Goal: Task Accomplishment & Management: Use online tool/utility

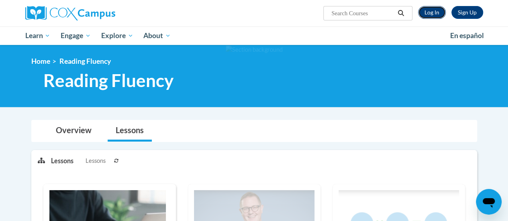
click at [426, 11] on link "Log In" at bounding box center [432, 12] width 28 height 13
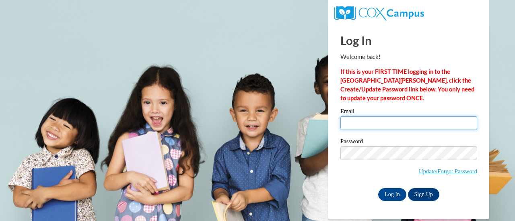
click at [370, 122] on input "Email" at bounding box center [408, 124] width 137 height 14
type input "jablmel@sdmfschools.org"
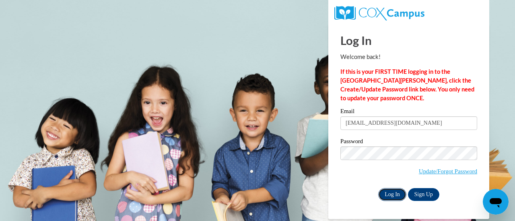
click at [393, 194] on input "Log In" at bounding box center [392, 195] width 28 height 13
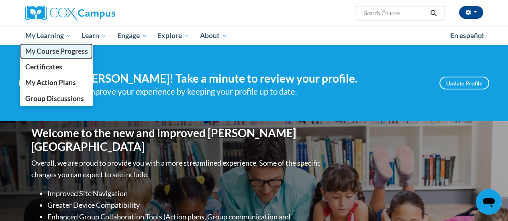
click at [59, 53] on span "My Course Progress" at bounding box center [56, 51] width 63 height 8
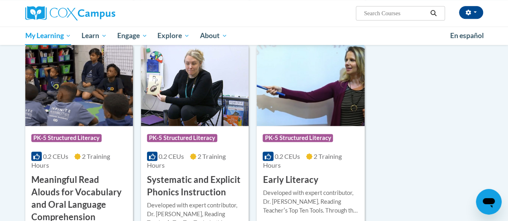
scroll to position [121, 0]
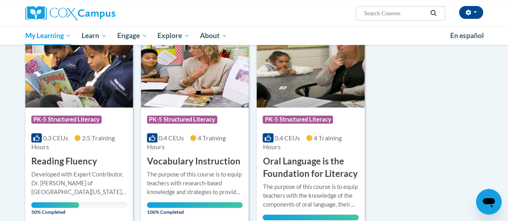
click at [76, 82] on img at bounding box center [79, 67] width 108 height 82
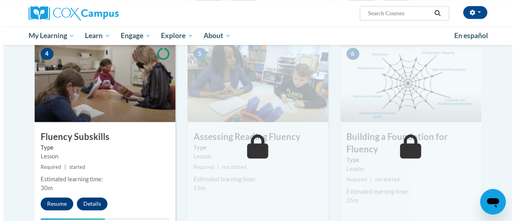
scroll to position [442, 0]
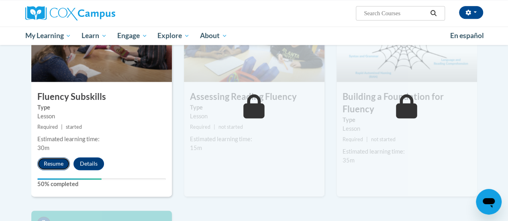
click at [43, 162] on button "Resume" at bounding box center [53, 164] width 33 height 13
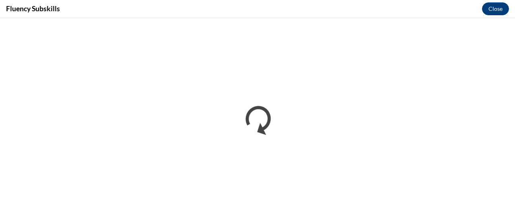
scroll to position [0, 0]
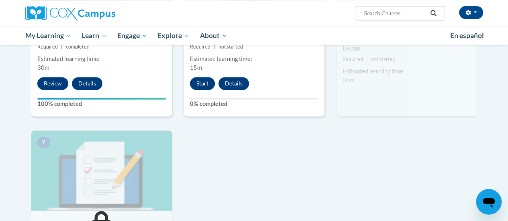
scroll to position [643, 0]
